Goal: Task Accomplishment & Management: Manage account settings

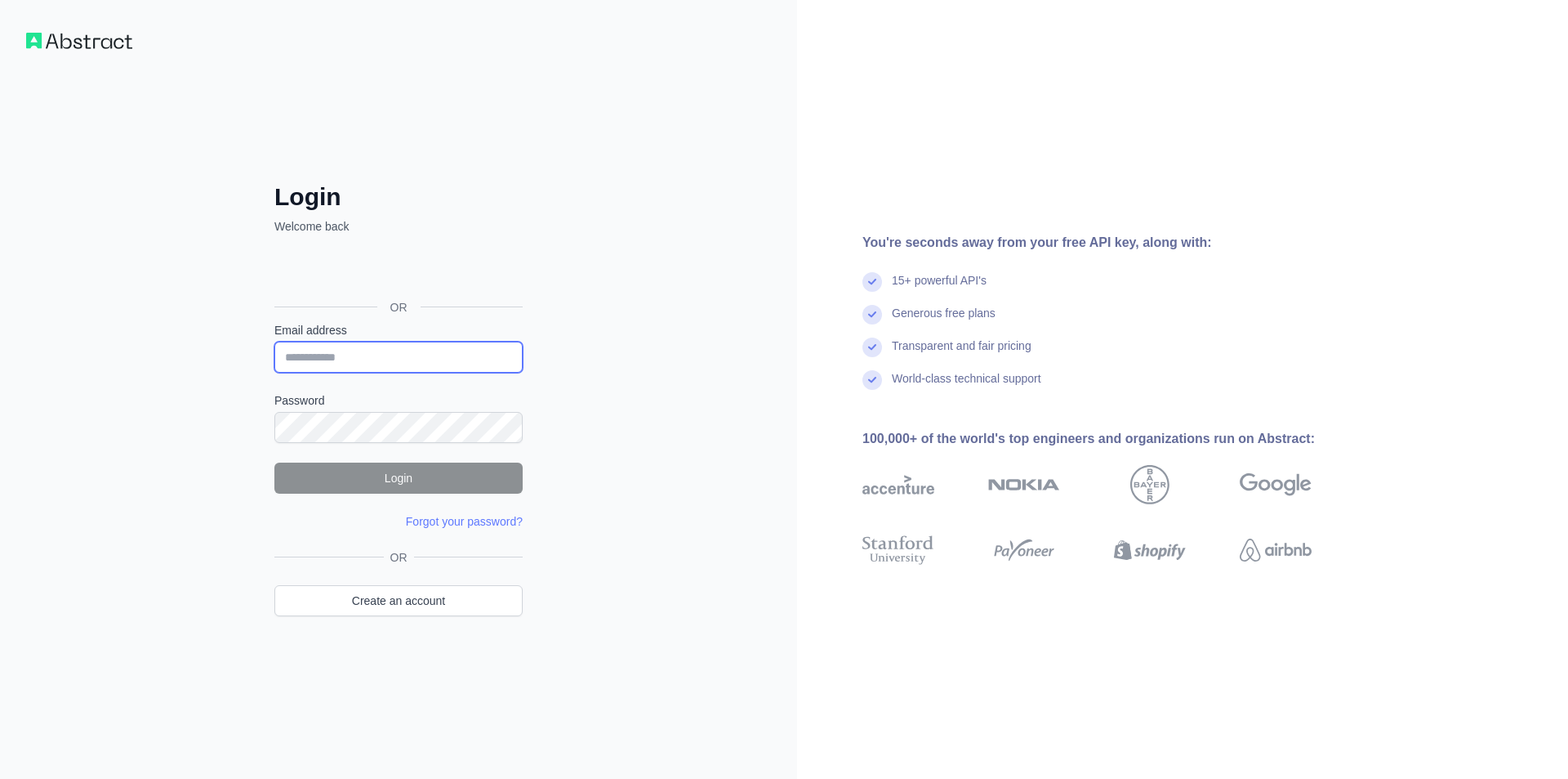
click at [379, 359] on input "Email address" at bounding box center [398, 357] width 248 height 31
type input "**********"
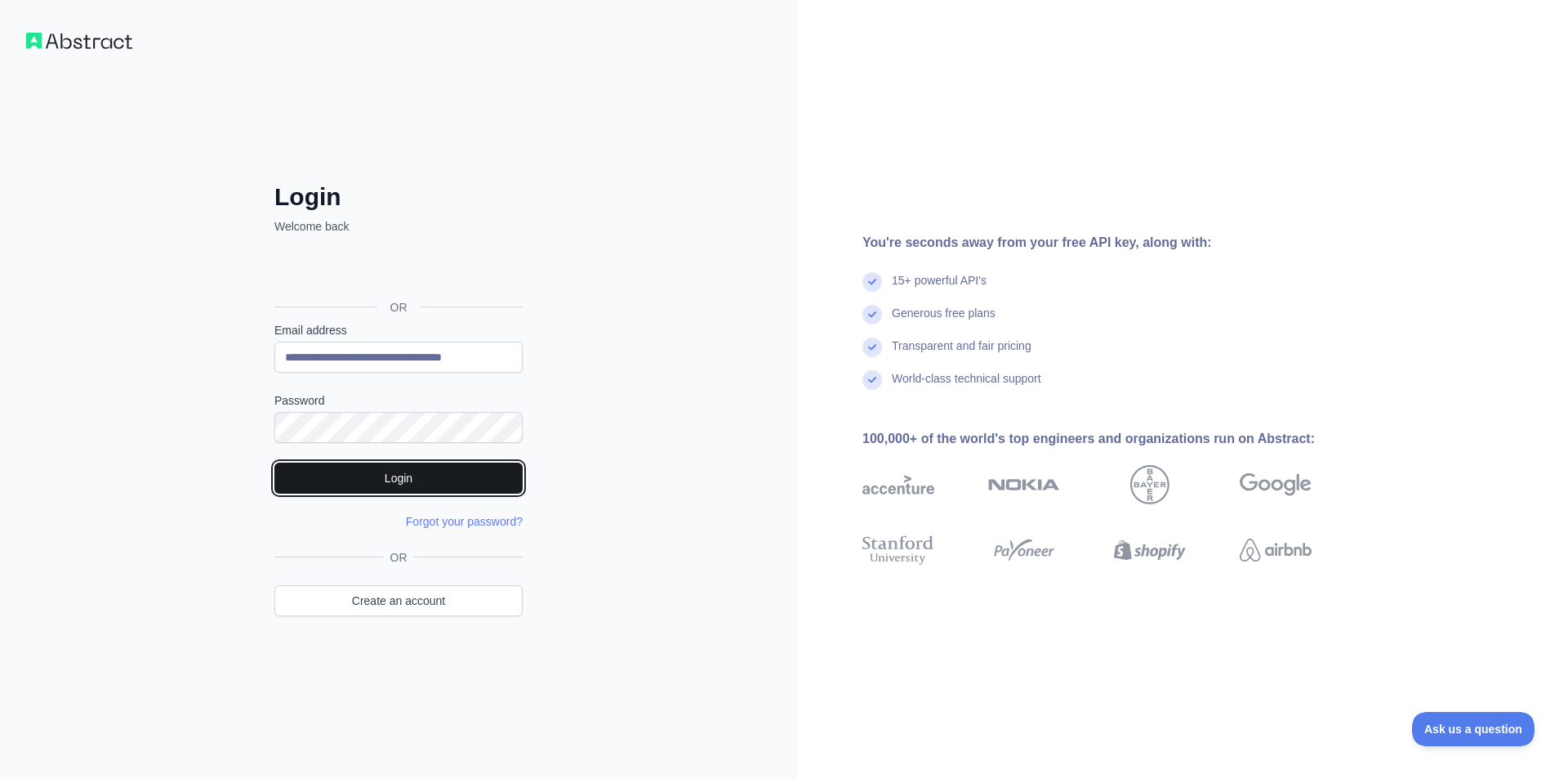
click at [413, 472] on button "Login" at bounding box center [398, 478] width 248 height 31
